Goal: Task Accomplishment & Management: Use online tool/utility

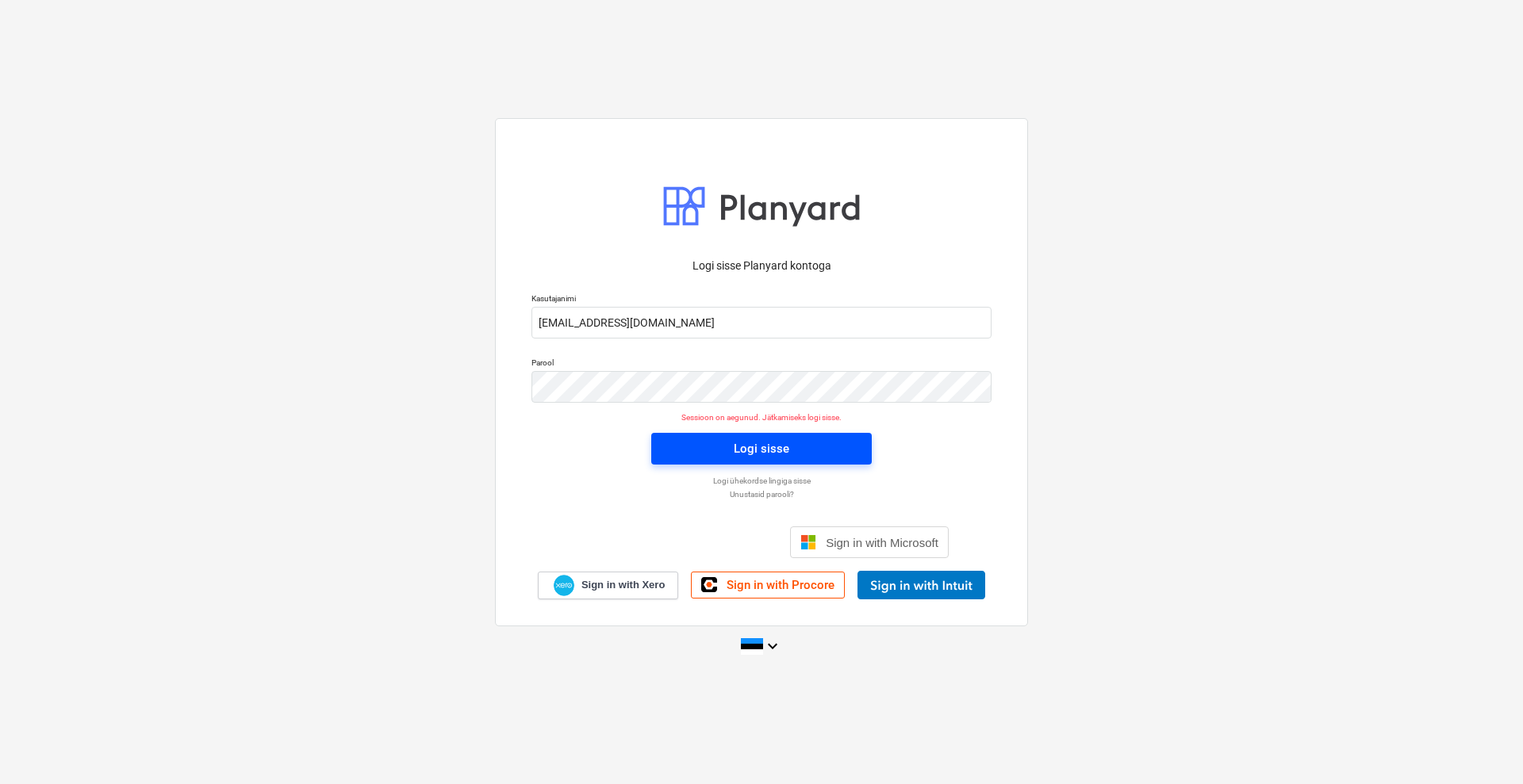
click at [717, 445] on span "Logi sisse" at bounding box center [762, 448] width 183 height 20
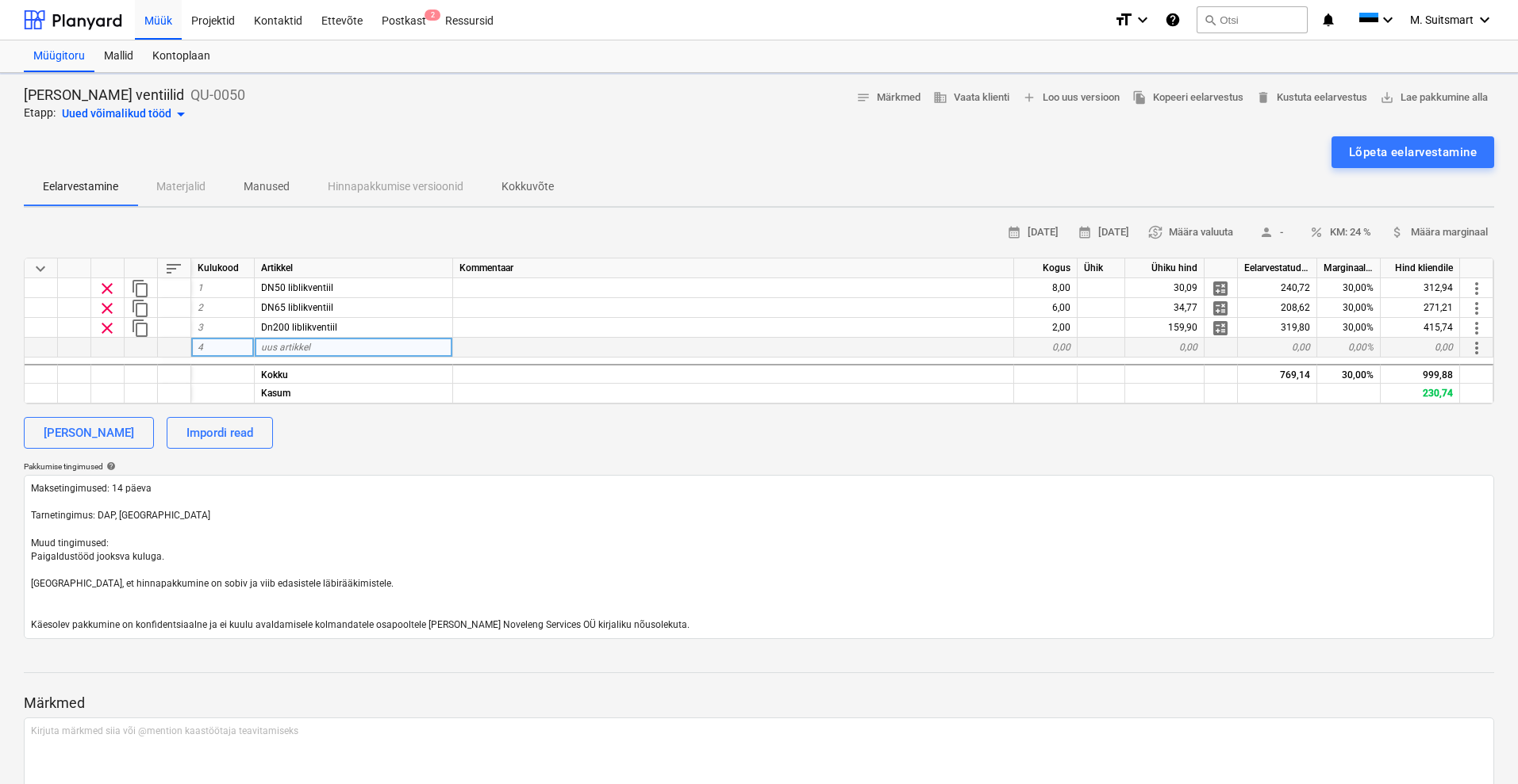
type textarea "x"
click at [333, 348] on div "uus artikkel" at bounding box center [354, 347] width 199 height 19
type input "DN50 äärikutihend"
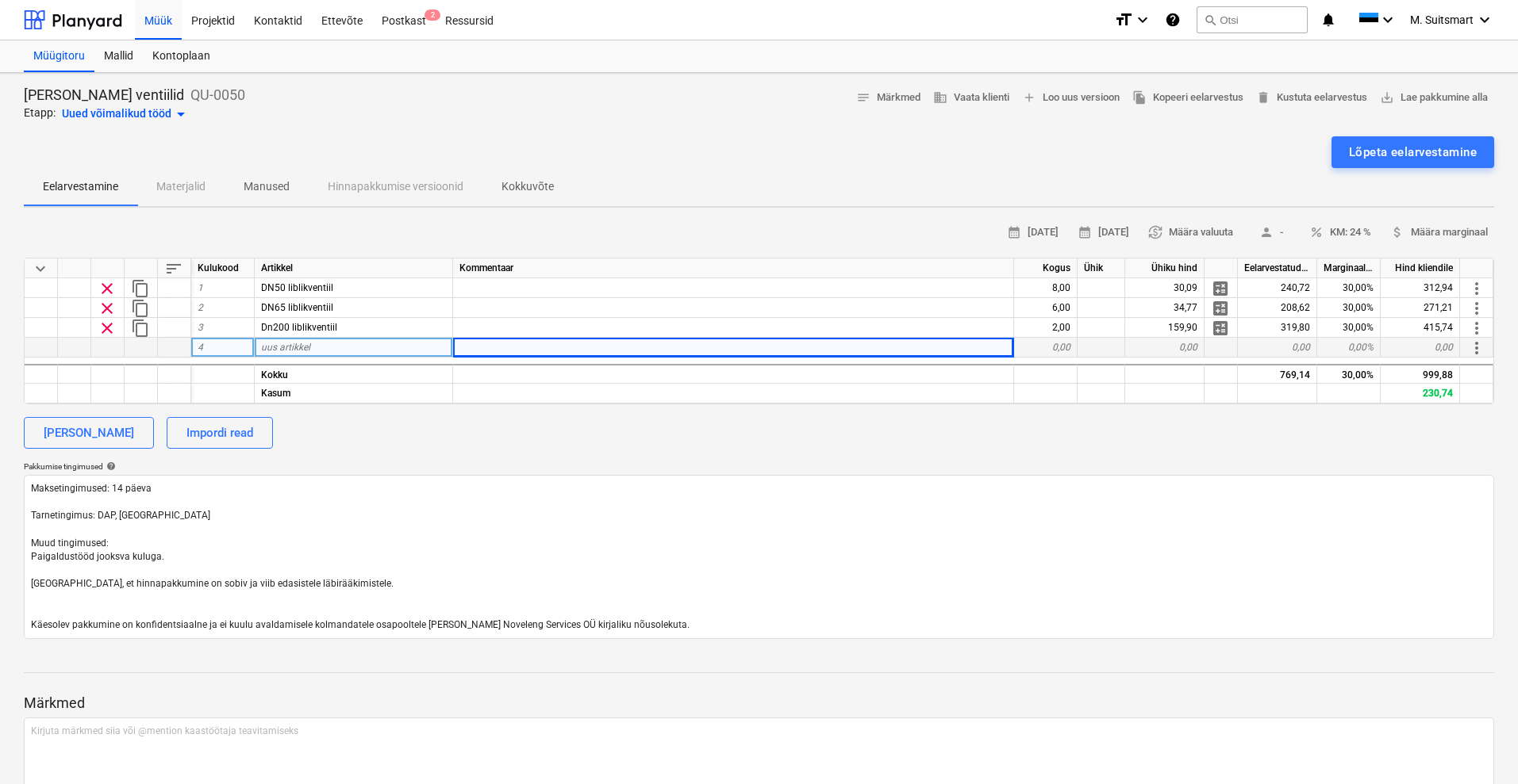
type textarea "x"
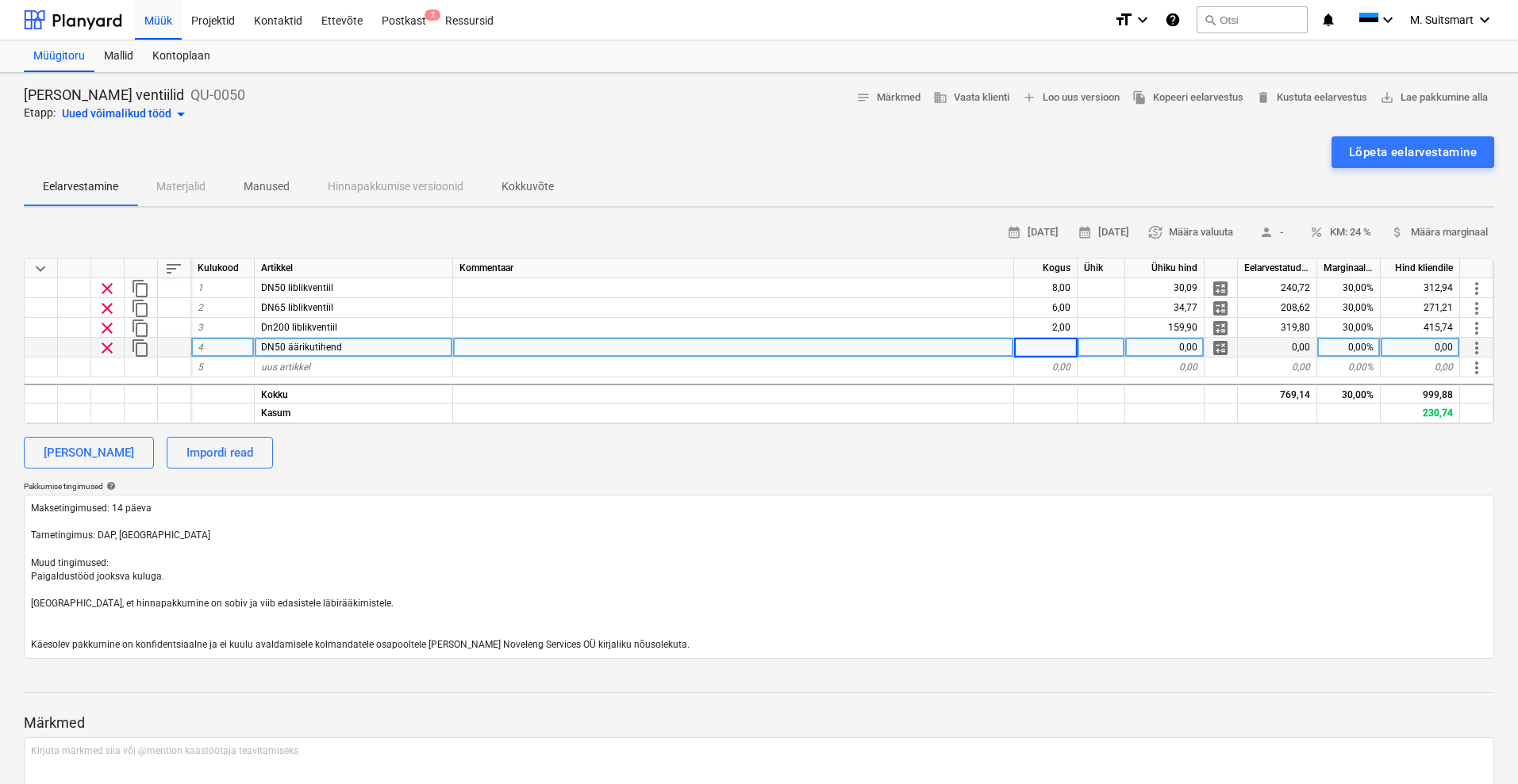
type input "2"
type textarea "x"
click at [683, 477] on div "calendar_month [DATE] calendar_month [DATE] currency_exchange Määra valuuta per…" at bounding box center [758, 440] width 1470 height 439
click at [1167, 350] on div "0,00" at bounding box center [1165, 347] width 80 height 19
type input "1,62"
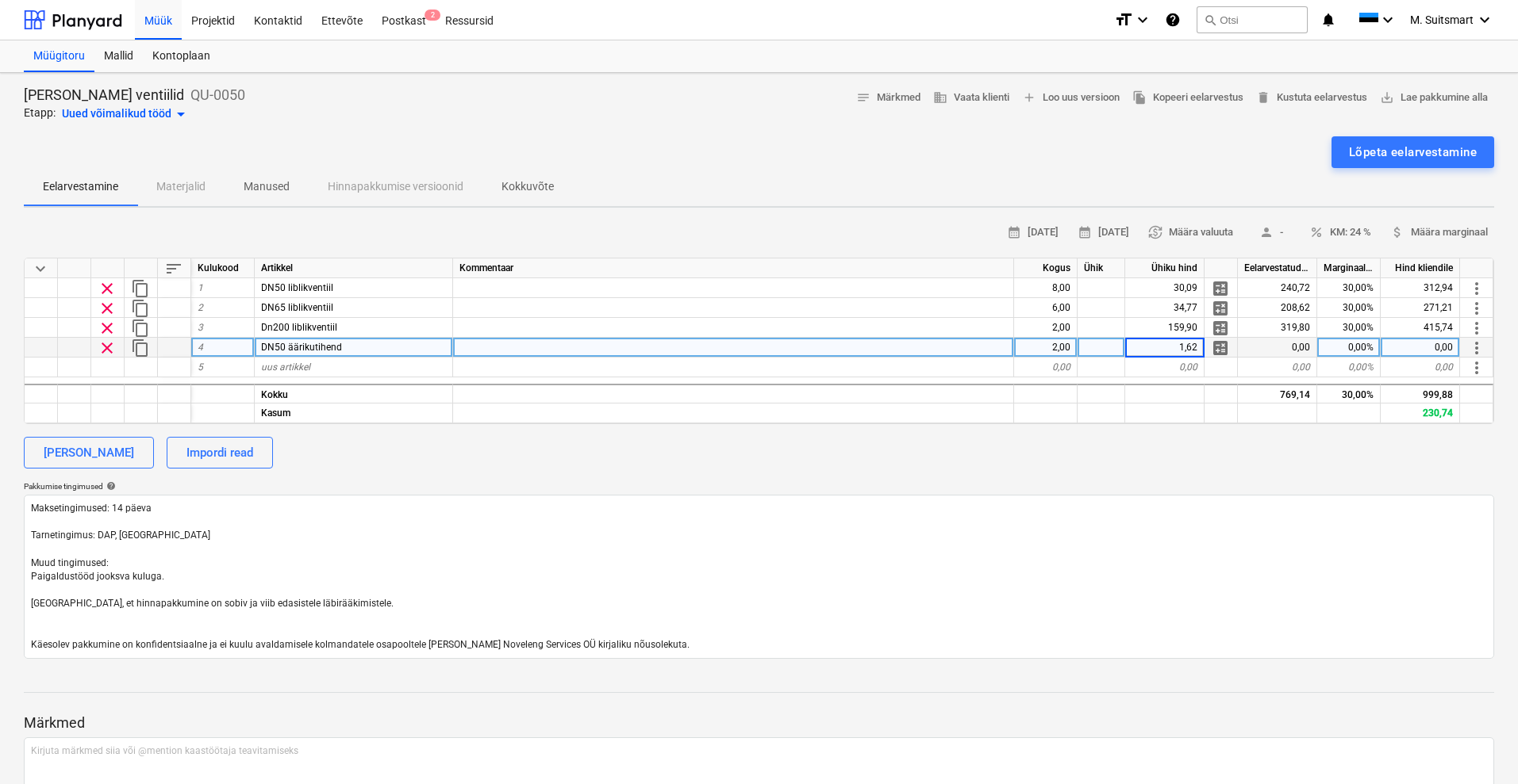
type textarea "x"
type input "30"
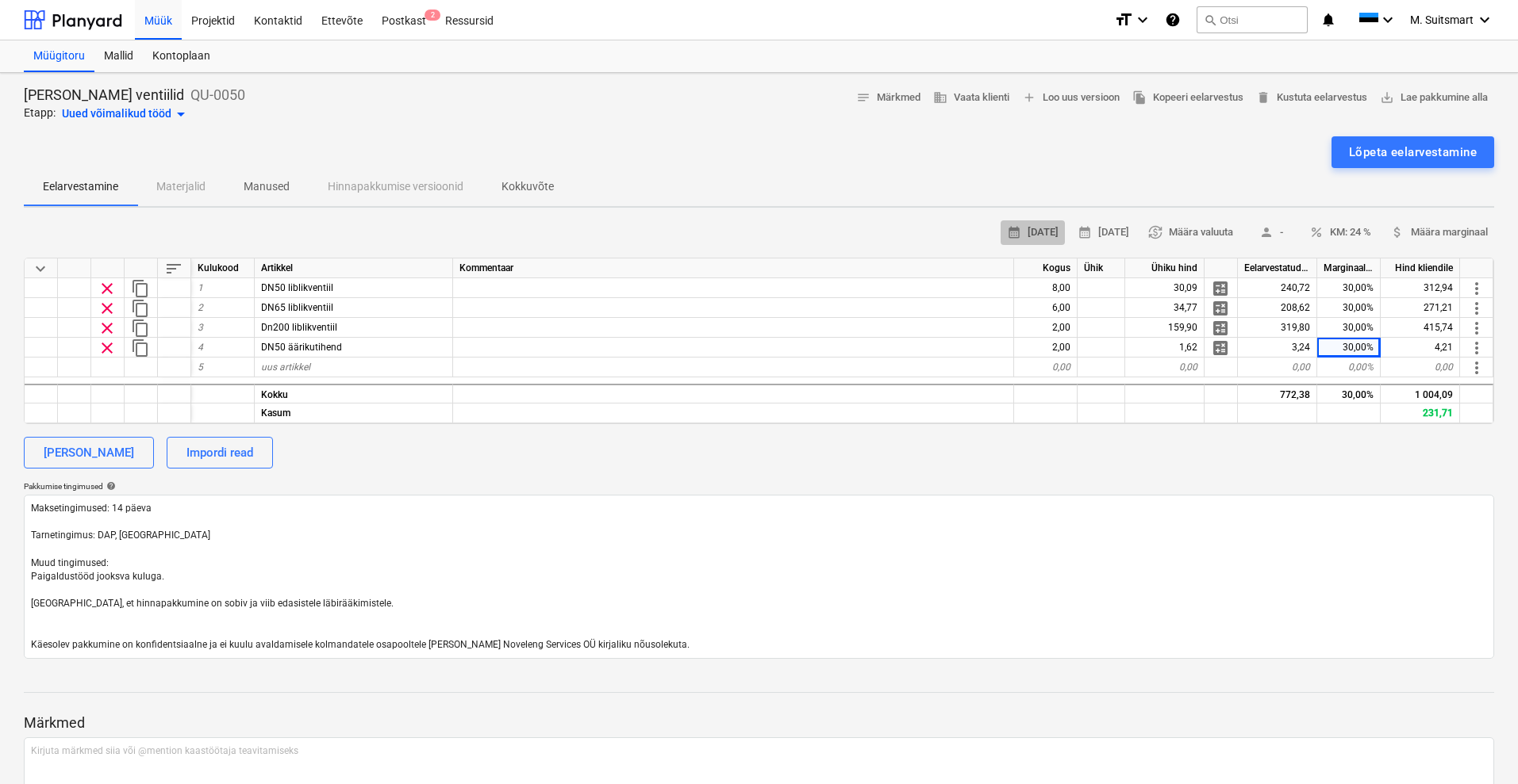
click at [1013, 224] on span "calendar_month [DATE]" at bounding box center [1032, 232] width 52 height 18
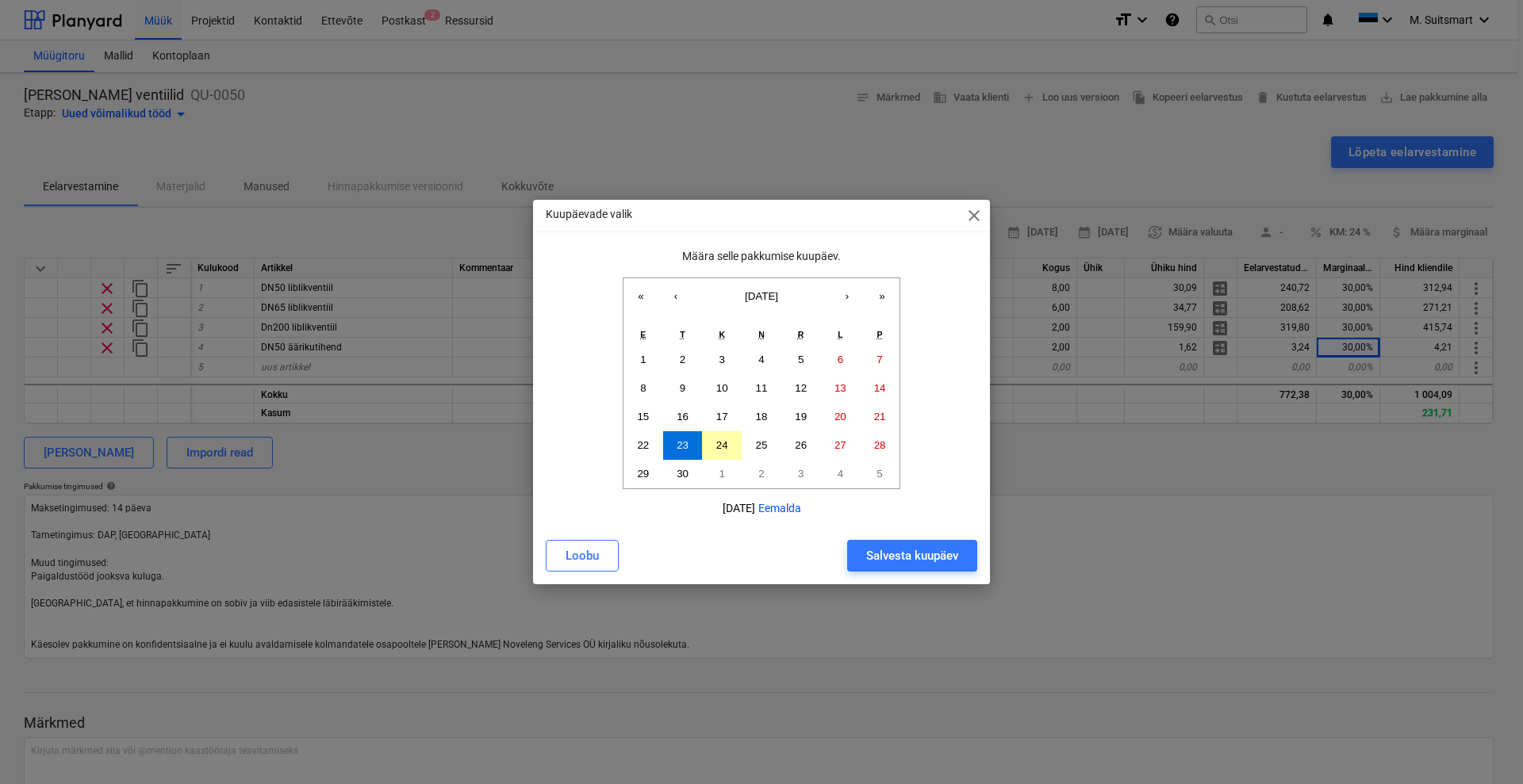
click at [727, 446] on abbr "24" at bounding box center [722, 445] width 12 height 12
click at [891, 551] on div "Salvesta kuupäev" at bounding box center [912, 555] width 92 height 20
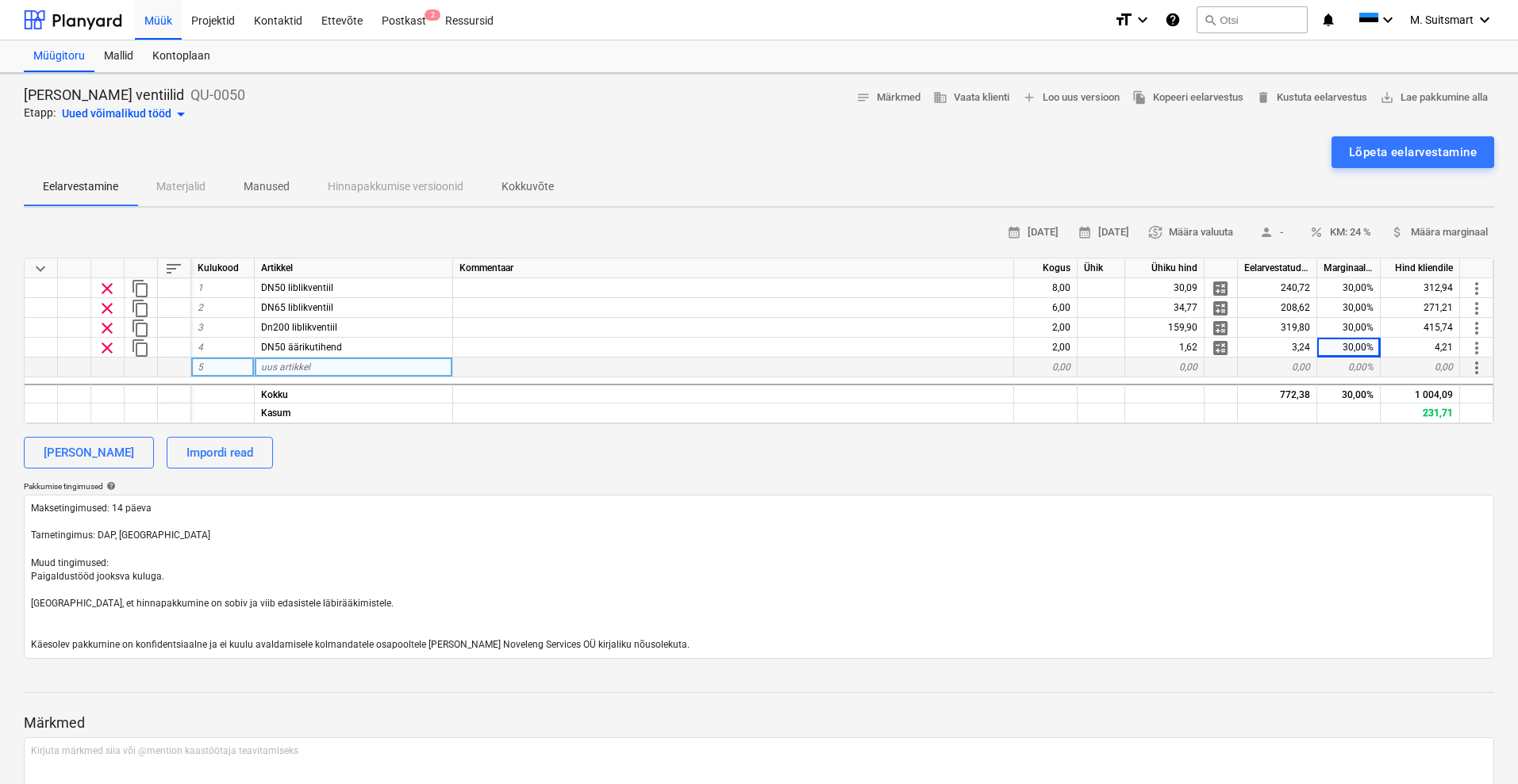
type textarea "x"
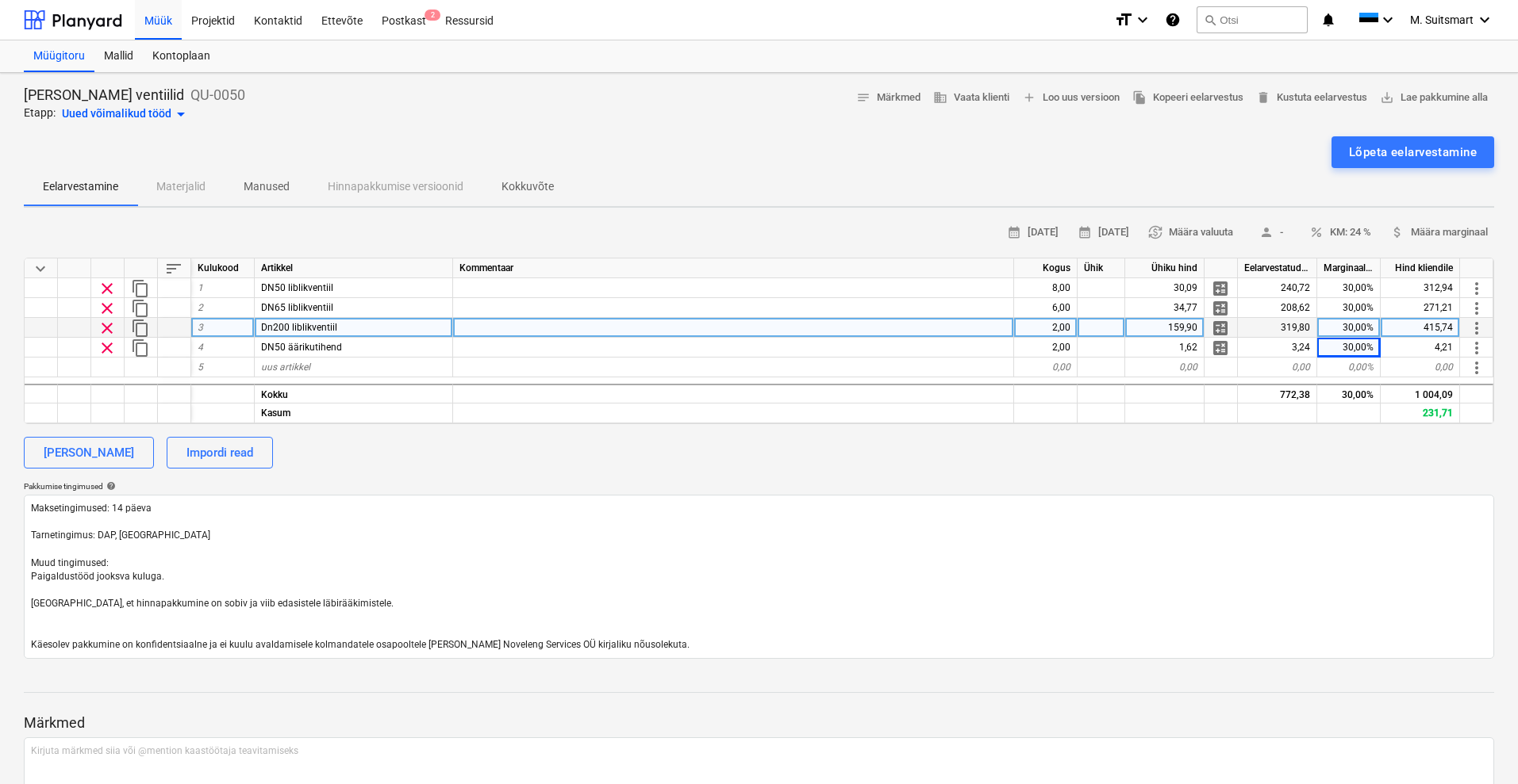
click at [541, 323] on div at bounding box center [734, 328] width 560 height 19
type input "AFG735"
type textarea "x"
click at [540, 453] on div "[PERSON_NAME] Impordi read" at bounding box center [758, 452] width 1470 height 32
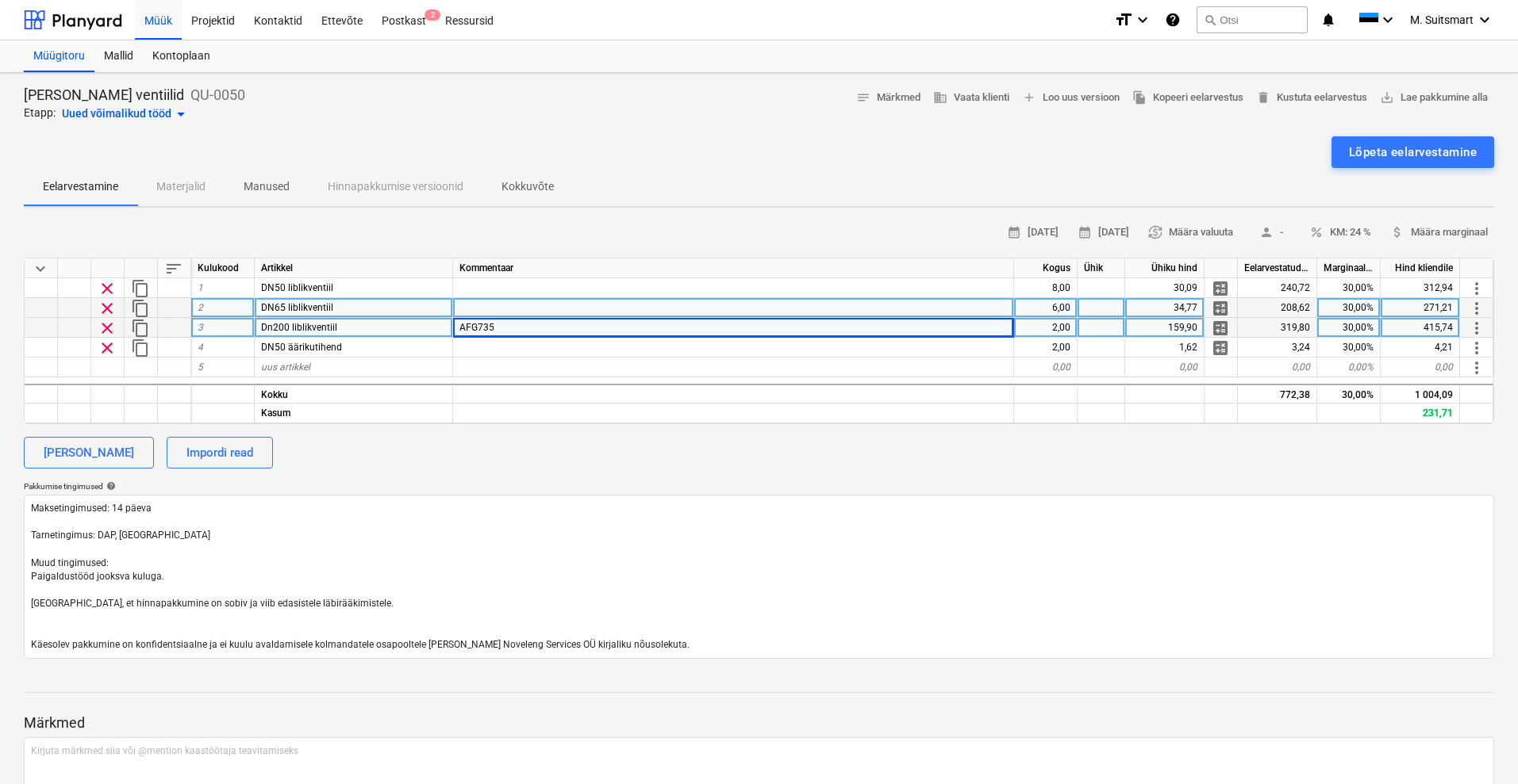
click at [484, 307] on div at bounding box center [734, 308] width 560 height 19
type input "AFG730"
type textarea "x"
type input "26,85"
type textarea "x"
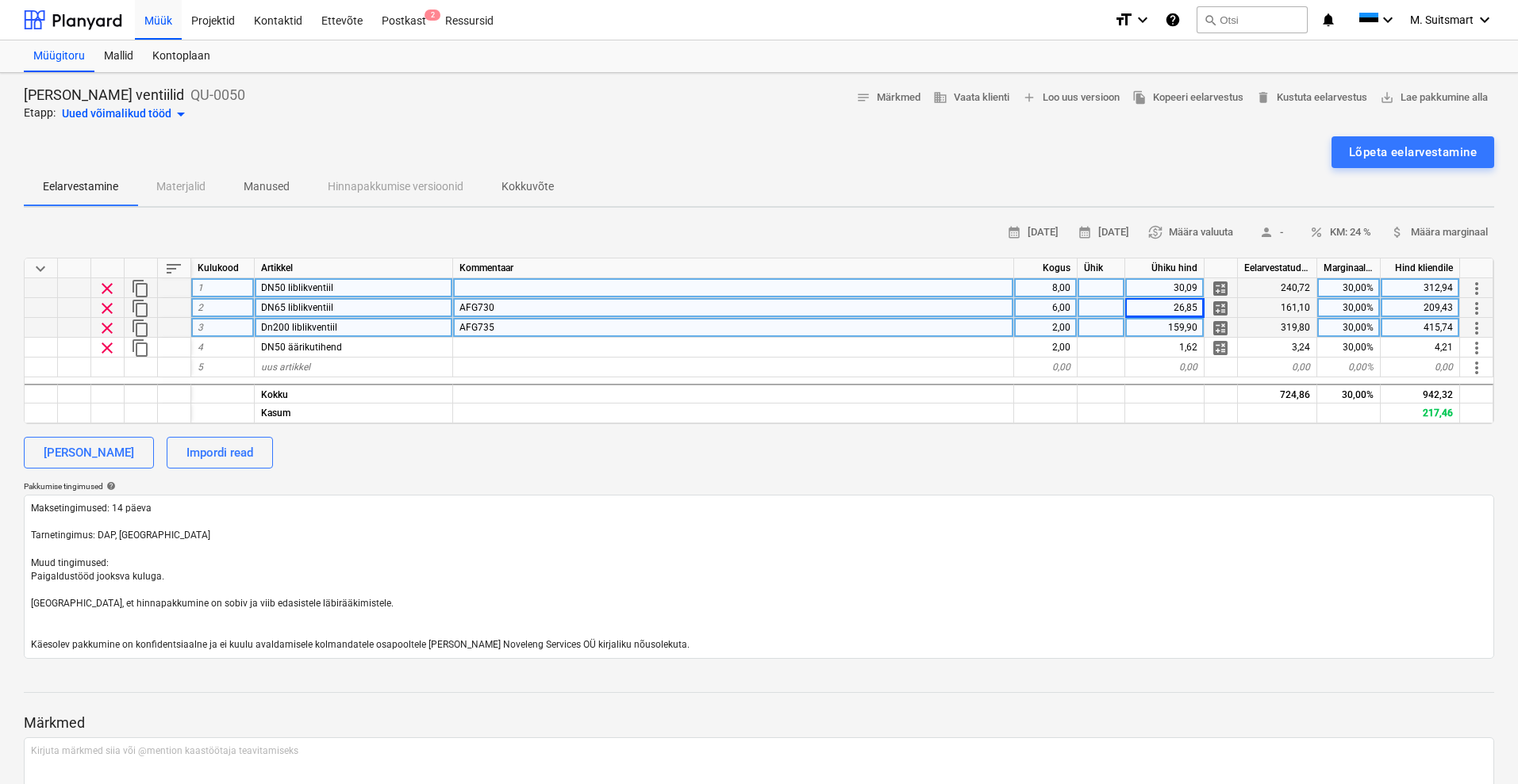
click at [512, 287] on div at bounding box center [734, 288] width 560 height 19
type input "ADR971"
type textarea "x"
click at [1143, 286] on div "30,09" at bounding box center [1165, 288] width 80 height 19
type input "26,50"
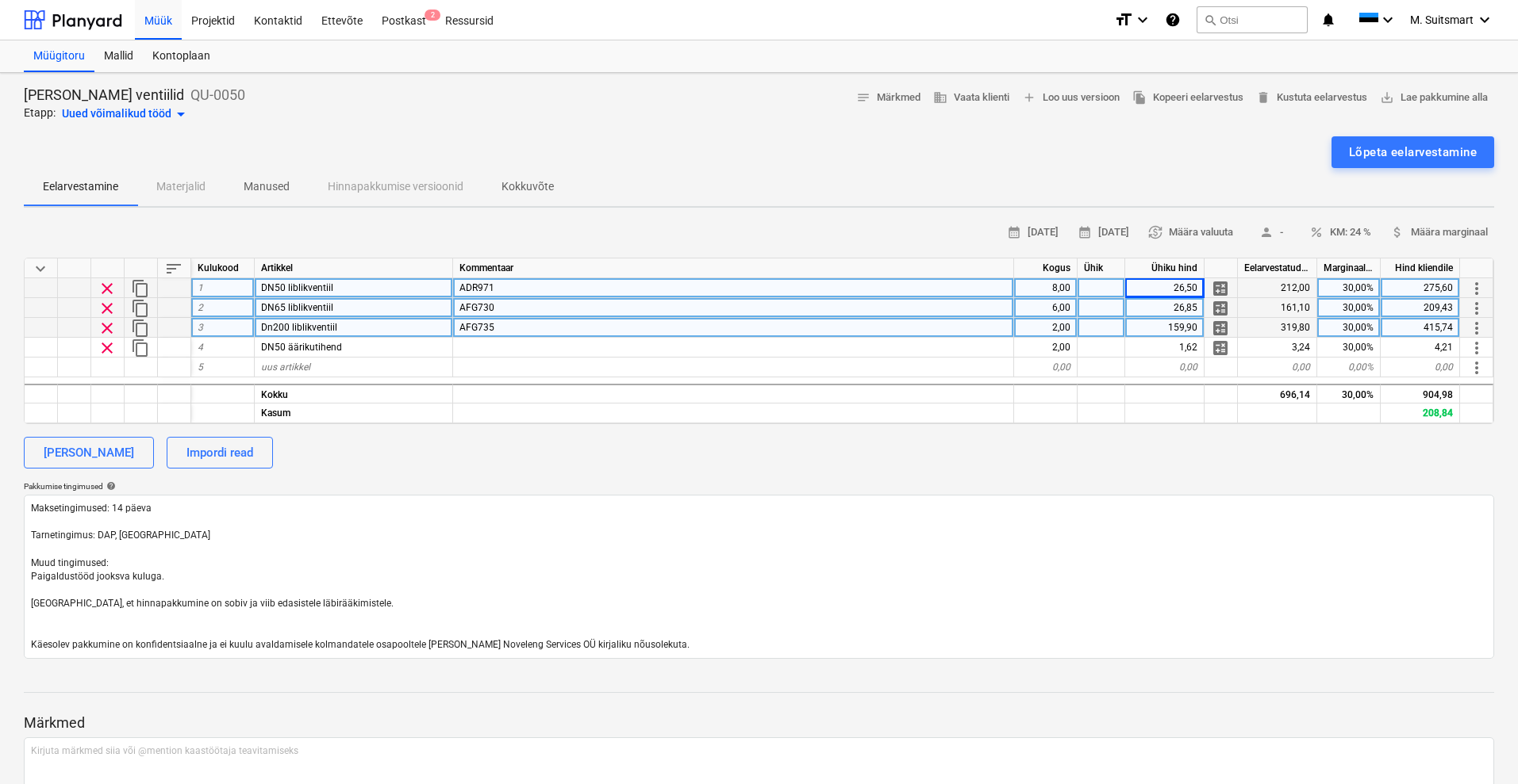
type textarea "x"
